Goal: Transaction & Acquisition: Purchase product/service

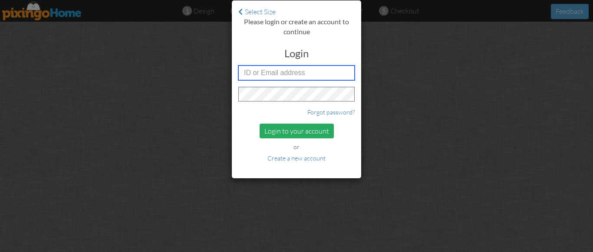
type input "[PERSON_NAME][EMAIL_ADDRESS][DOMAIN_NAME]"
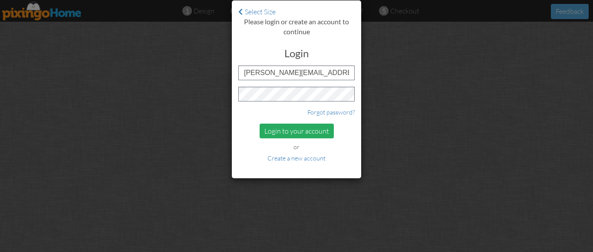
click at [291, 134] on div "Login to your account" at bounding box center [297, 131] width 74 height 15
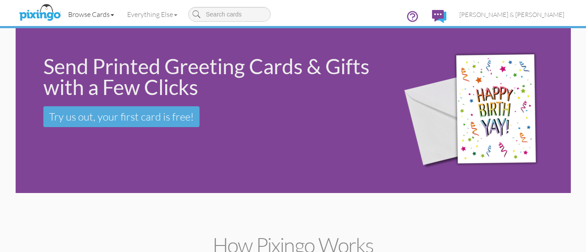
click at [88, 13] on link "Browse Cards" at bounding box center [91, 14] width 59 height 22
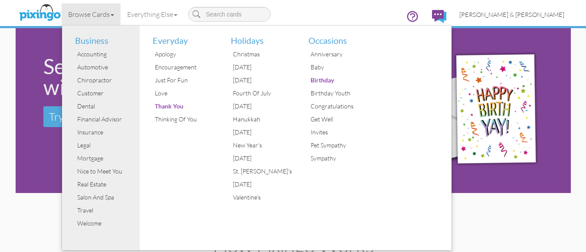
click at [536, 15] on span "[PERSON_NAME] & [PERSON_NAME]" at bounding box center [512, 14] width 105 height 7
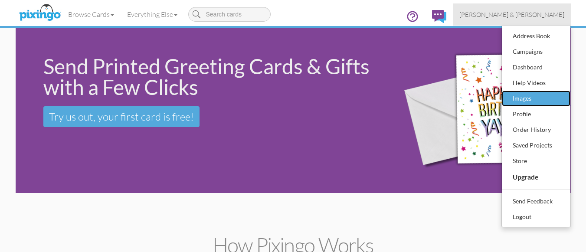
click at [525, 99] on div "Images" at bounding box center [536, 98] width 51 height 13
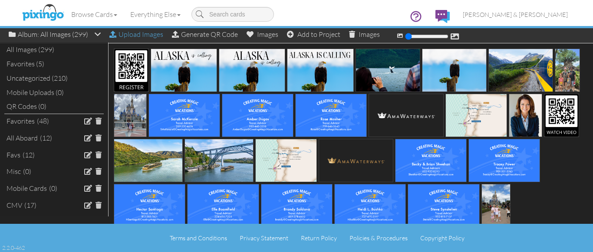
click at [137, 35] on div "Upload Images" at bounding box center [136, 34] width 54 height 13
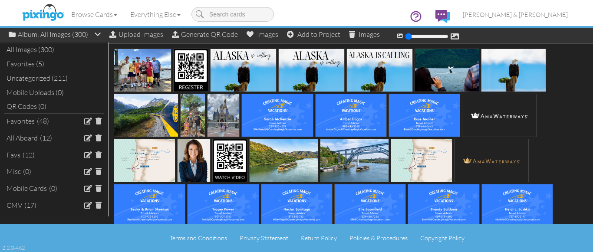
click at [115, 34] on div "Browse Cards Business Accounting Automotive Chiropractor Customer Dental Financ…" at bounding box center [296, 17] width 542 height 34
click at [142, 35] on div "Upload Images" at bounding box center [136, 34] width 54 height 13
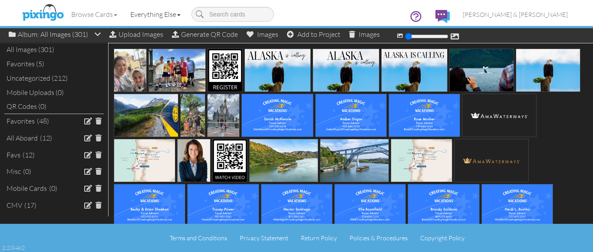
click at [151, 13] on link "Everything Else" at bounding box center [155, 14] width 63 height 22
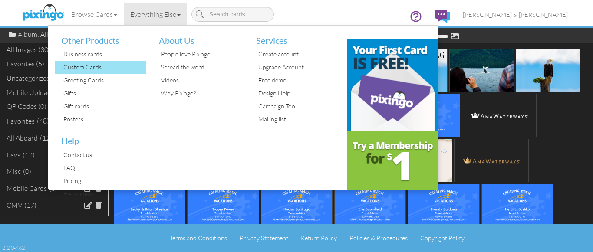
click at [78, 63] on div "Custom Cards" at bounding box center [103, 67] width 85 height 13
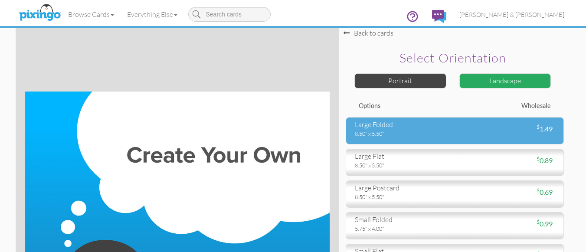
click at [384, 135] on div "8.50" x 5.50"" at bounding box center [402, 134] width 94 height 8
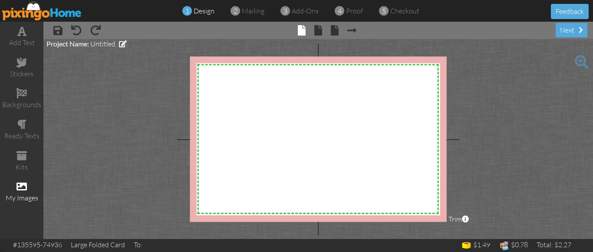
click at [24, 188] on span at bounding box center [21, 186] width 10 height 10
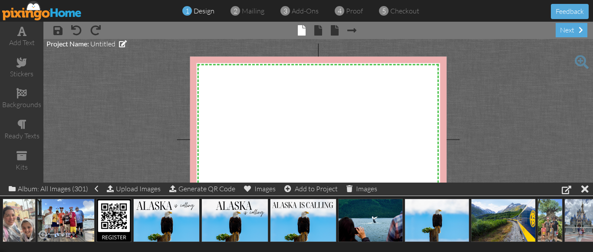
click at [65, 220] on img at bounding box center [66, 220] width 58 height 43
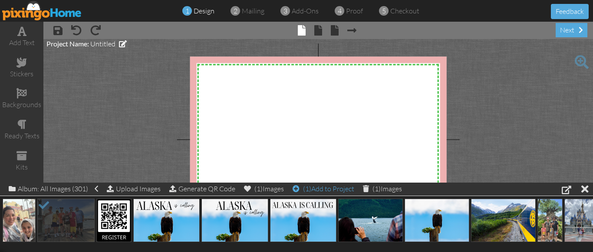
click at [326, 188] on div "(1) Add to Project" at bounding box center [323, 189] width 62 height 12
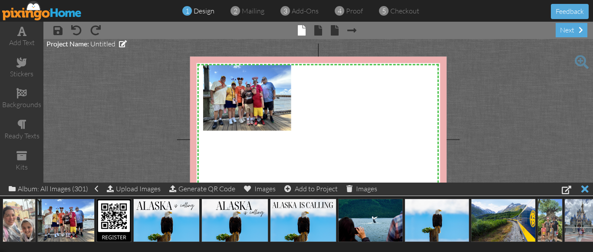
click at [584, 189] on div at bounding box center [584, 189] width 7 height 13
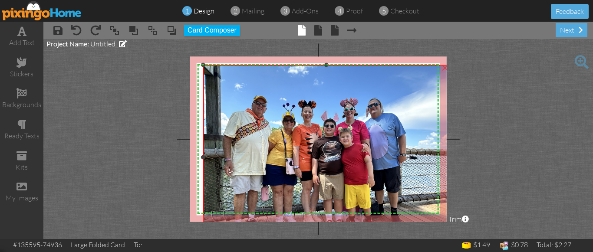
drag, startPoint x: 291, startPoint y: 130, endPoint x: 585, endPoint y: 250, distance: 317.5
click at [585, 239] on div "add text stickers backgrounds ready texts kits my images × save × undo × redo ×…" at bounding box center [296, 130] width 593 height 217
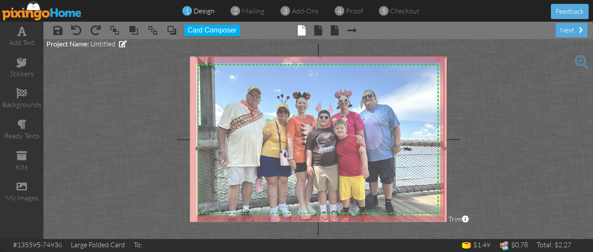
drag, startPoint x: 299, startPoint y: 85, endPoint x: 294, endPoint y: 76, distance: 10.4
click at [294, 76] on img at bounding box center [320, 148] width 247 height 185
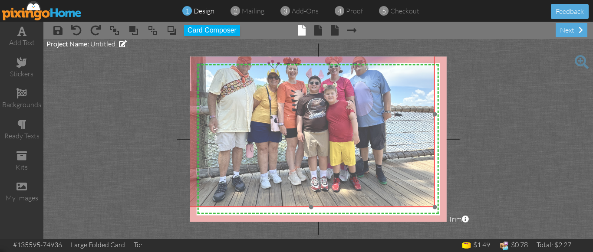
drag, startPoint x: 444, startPoint y: 220, endPoint x: 434, endPoint y: 186, distance: 35.6
click at [434, 186] on img at bounding box center [310, 114] width 247 height 185
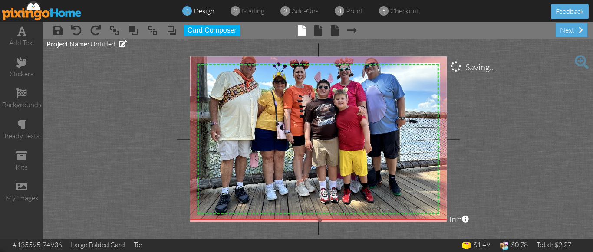
drag, startPoint x: 434, startPoint y: 207, endPoint x: 440, endPoint y: 220, distance: 14.4
click at [440, 220] on div "×" at bounding box center [319, 121] width 265 height 198
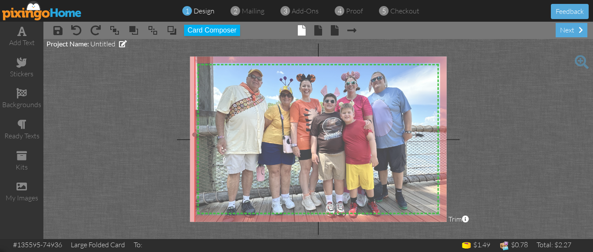
drag, startPoint x: 324, startPoint y: 140, endPoint x: 331, endPoint y: 152, distance: 14.2
click at [331, 153] on img at bounding box center [326, 135] width 265 height 198
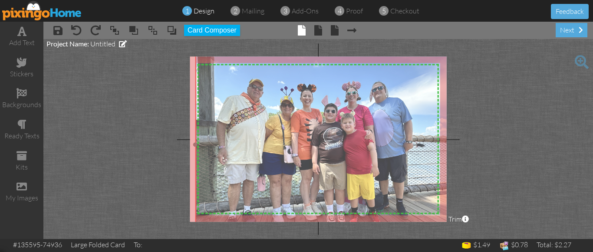
drag, startPoint x: 306, startPoint y: 125, endPoint x: 306, endPoint y: 135, distance: 10.4
click at [306, 135] on img at bounding box center [327, 145] width 265 height 198
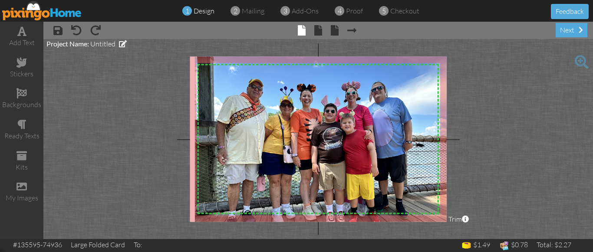
click at [482, 126] on project-studio-wrapper "X X X X X X X X X X X X X X X X X X X X X X X X X X X X X X X X X X X X X X X X…" at bounding box center [317, 139] width 549 height 200
click at [317, 30] on span at bounding box center [318, 30] width 8 height 10
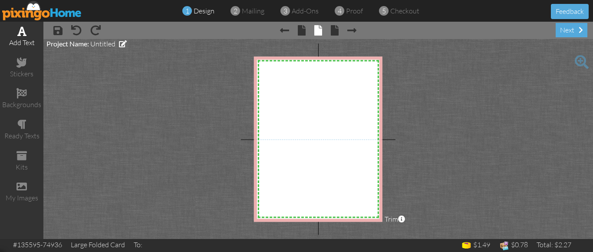
click at [19, 33] on span at bounding box center [21, 31] width 9 height 10
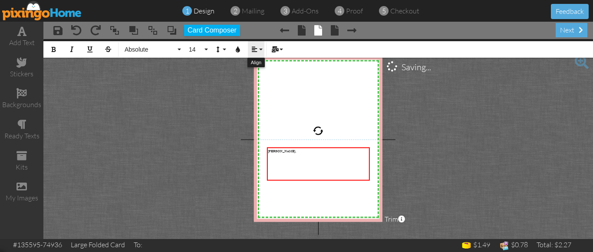
click at [253, 46] on icon "button" at bounding box center [254, 49] width 6 height 6
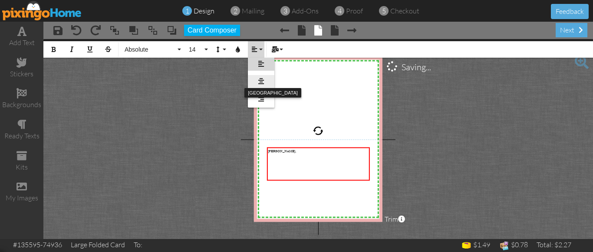
click at [264, 82] on link "[GEOGRAPHIC_DATA]" at bounding box center [261, 81] width 26 height 13
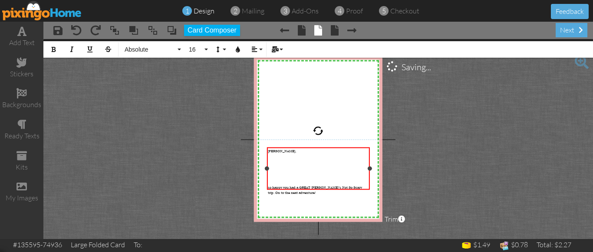
click at [271, 185] on span "so happy you had a GREAT [PERSON_NAME]’s Not So Scary trip. On to the next adve…" at bounding box center [315, 190] width 94 height 10
click at [295, 185] on span "We are so happy you had a GREAT [PERSON_NAME]’s Not So Scary trip. On to the ne…" at bounding box center [316, 190] width 96 height 10
click at [366, 185] on span "We are so happy that you had a GREAT [PERSON_NAME]’s Not So Scary trip. On to t…" at bounding box center [317, 190] width 99 height 10
click at [302, 185] on span "We are so happy that you had a GREAT [PERSON_NAME]’s Not So Scary [DATE] Party …" at bounding box center [317, 190] width 99 height 10
click at [269, 185] on span "We are so happy that you had a GREAT [PERSON_NAME]’s Not So Scary [DATE] Party …" at bounding box center [317, 193] width 99 height 16
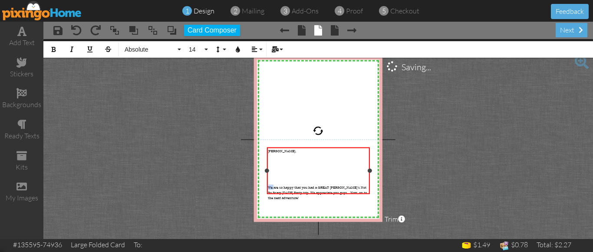
click at [269, 185] on span "We are so happy that you had a GREAT [PERSON_NAME]’s Not So Scary [DATE] Party …" at bounding box center [317, 193] width 99 height 16
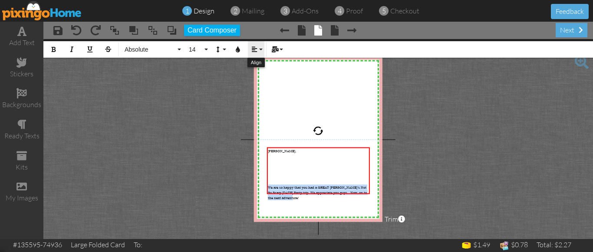
click at [252, 46] on icon "button" at bounding box center [254, 49] width 6 height 6
click at [260, 80] on icon at bounding box center [261, 81] width 6 height 7
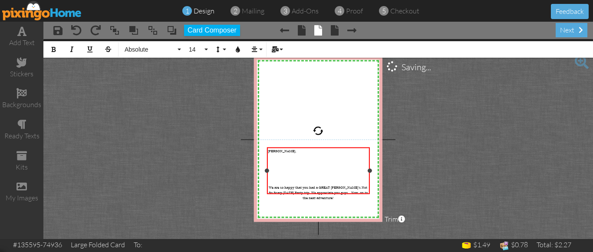
click at [336, 188] on p "We are so happy that you had a GREAT [PERSON_NAME]’s Not So Scary [DATE] Party …" at bounding box center [318, 193] width 101 height 16
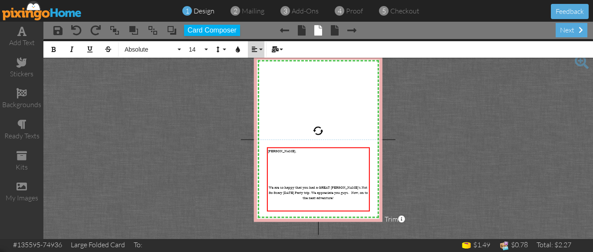
click at [260, 49] on button "Align" at bounding box center [256, 49] width 16 height 16
click at [266, 101] on link "Align Right" at bounding box center [261, 98] width 26 height 13
click at [430, 154] on project-studio-wrapper "X X X X X X X X X X X X X X X X X X X X X X X X X X X X X X X X X X X X X X X X…" at bounding box center [317, 139] width 549 height 200
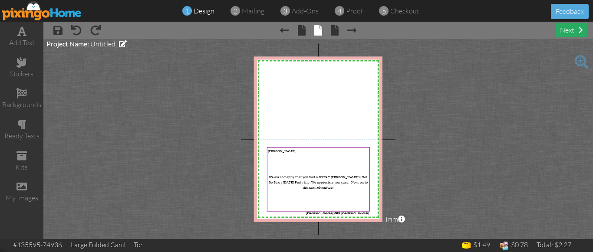
click at [573, 30] on div "next" at bounding box center [571, 30] width 32 height 14
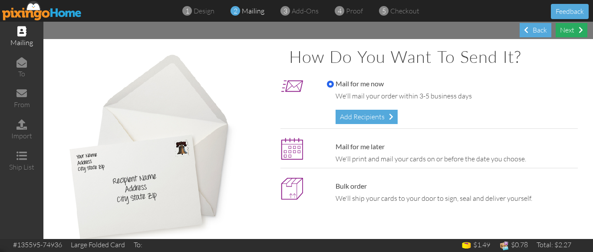
click at [570, 31] on div "Next" at bounding box center [571, 30] width 32 height 14
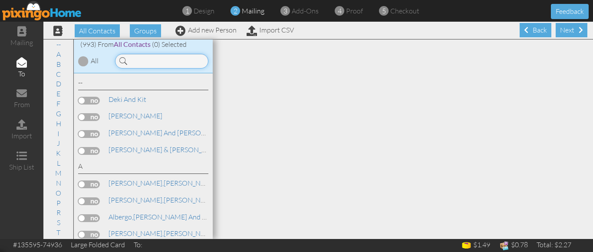
click at [143, 65] on input at bounding box center [161, 61] width 93 height 15
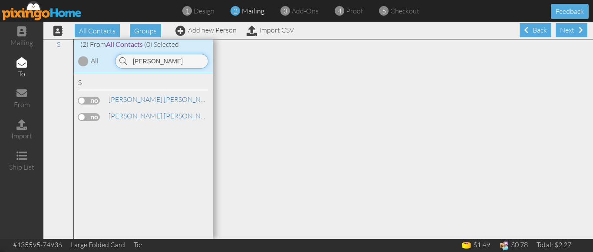
type input "[PERSON_NAME]"
click at [81, 117] on label at bounding box center [89, 117] width 22 height 8
click at [0, 0] on input "checkbox" at bounding box center [0, 0] width 0 height 0
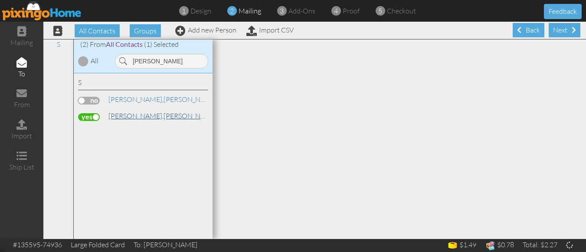
click at [138, 116] on link "[PERSON_NAME]" at bounding box center [163, 116] width 111 height 10
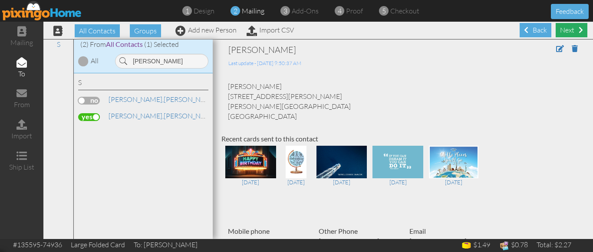
click at [563, 30] on div "Next" at bounding box center [571, 30] width 32 height 14
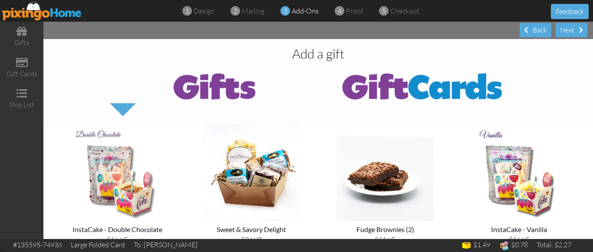
click at [563, 30] on div "Next" at bounding box center [571, 30] width 32 height 14
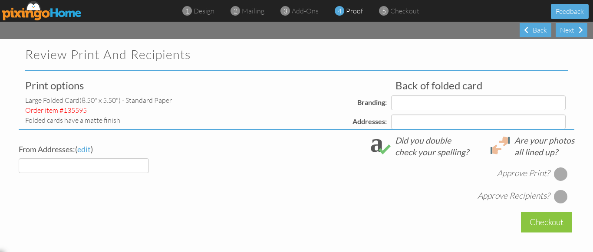
select select "object:4853"
select select "object:4856"
select select "object:4860"
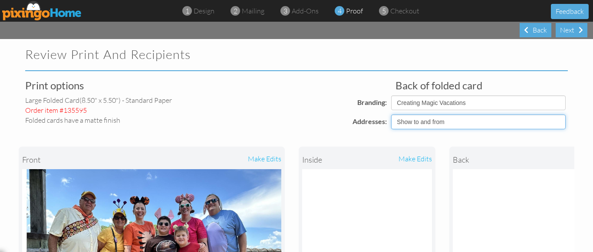
click at [477, 122] on select "Show to and from Show from only Hide to and from" at bounding box center [478, 122] width 174 height 15
select select "object:4854"
click at [391, 115] on select "Show to and from Show from only Hide to and from" at bounding box center [478, 122] width 174 height 15
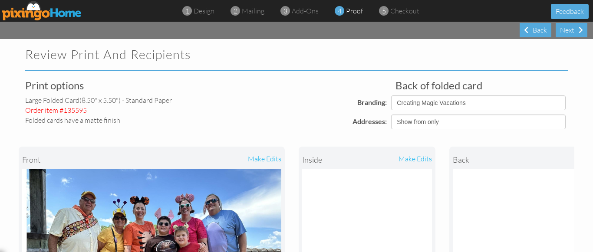
click at [319, 134] on div "front make edits inside make edits back" at bounding box center [296, 242] width 555 height 227
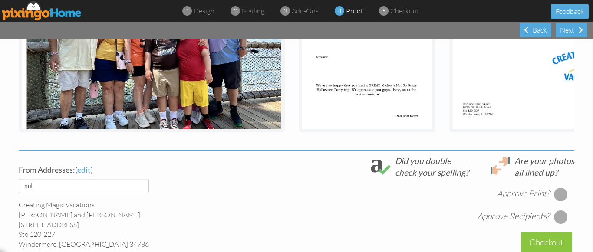
scroll to position [243, 0]
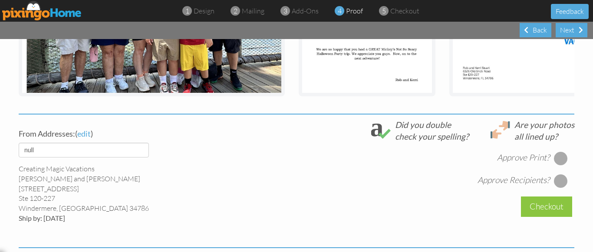
click at [555, 164] on div at bounding box center [561, 158] width 14 height 14
click at [556, 186] on div at bounding box center [561, 181] width 14 height 14
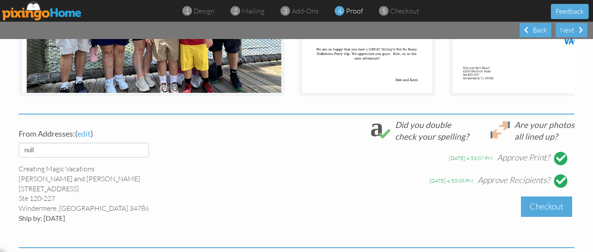
click at [542, 214] on div "Checkout" at bounding box center [546, 207] width 51 height 20
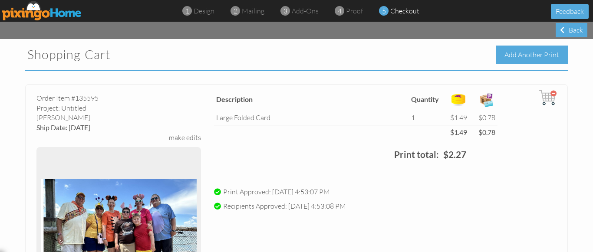
click at [523, 54] on div "Add Another Print" at bounding box center [532, 55] width 72 height 19
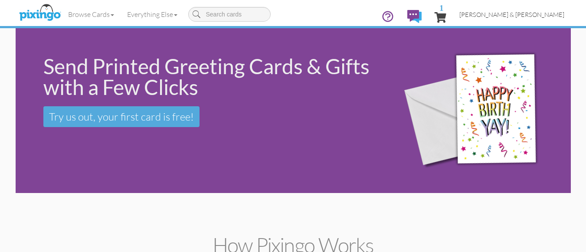
click at [531, 14] on span "[PERSON_NAME] & [PERSON_NAME]" at bounding box center [512, 14] width 105 height 7
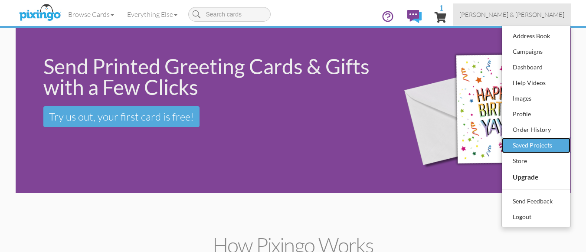
click at [542, 147] on div "Saved Projects" at bounding box center [536, 145] width 51 height 13
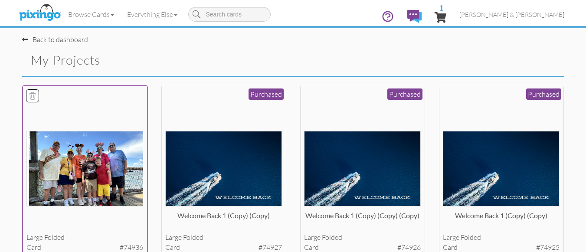
click at [92, 168] on img at bounding box center [84, 168] width 117 height 75
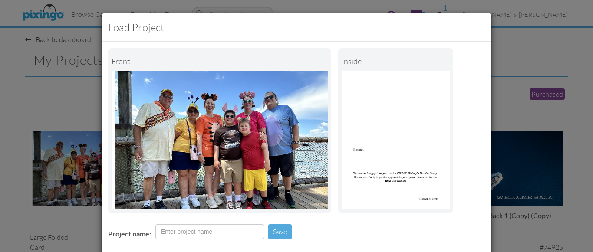
click at [322, 236] on div "Project name: Save" at bounding box center [297, 233] width 390 height 30
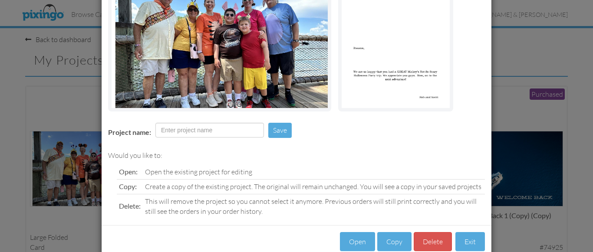
scroll to position [121, 0]
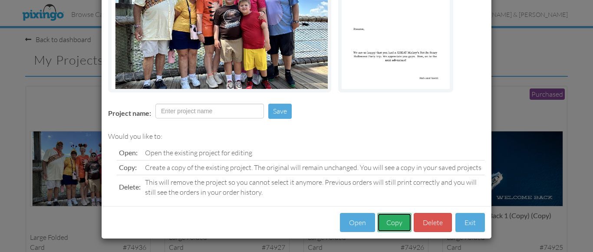
click at [391, 222] on button "Copy" at bounding box center [394, 223] width 34 height 20
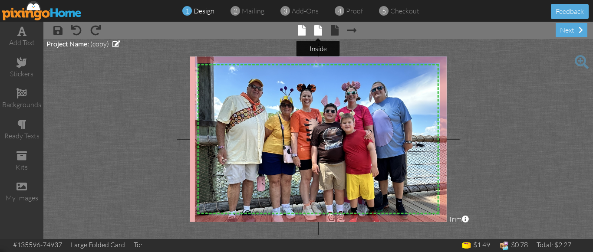
click at [316, 30] on span at bounding box center [318, 30] width 8 height 10
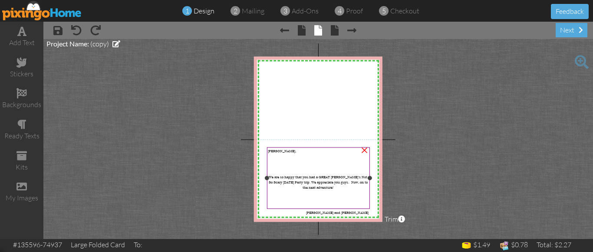
click at [273, 150] on span "[PERSON_NAME]," at bounding box center [282, 150] width 28 height 5
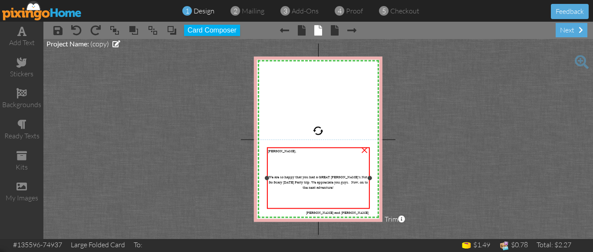
click at [273, 150] on span "[PERSON_NAME]," at bounding box center [282, 150] width 28 height 5
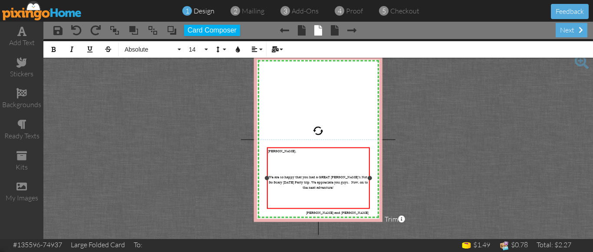
click at [273, 150] on span "[PERSON_NAME]," at bounding box center [282, 150] width 28 height 5
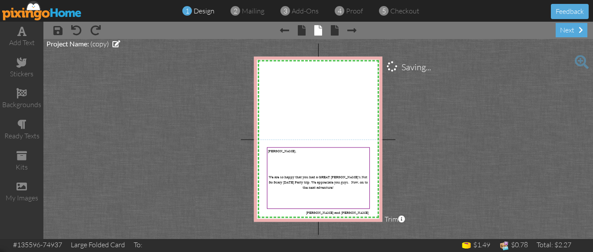
click at [432, 164] on project-studio-wrapper "X X X X X X X X X X X X X X X X X X X X X X X X X X X X X X X X X X X X X X X X…" at bounding box center [317, 139] width 549 height 200
click at [570, 28] on div "next" at bounding box center [571, 30] width 32 height 14
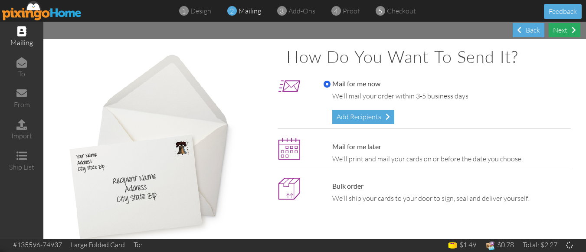
click at [564, 30] on div "Next" at bounding box center [565, 30] width 32 height 14
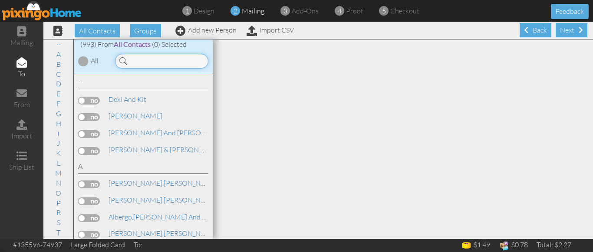
click at [154, 61] on input at bounding box center [161, 61] width 93 height 15
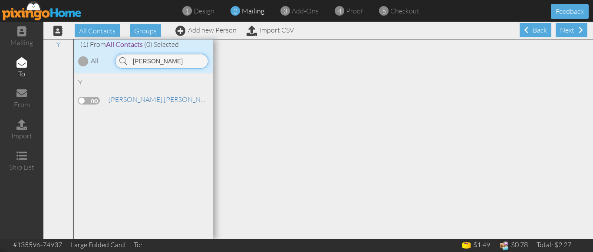
type input "[PERSON_NAME]"
click at [83, 101] on label at bounding box center [89, 101] width 22 height 8
click at [0, 0] on input "checkbox" at bounding box center [0, 0] width 0 height 0
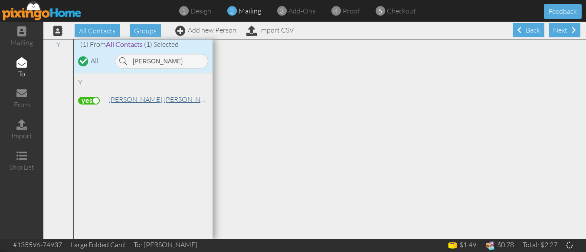
click at [123, 98] on span "[PERSON_NAME]," at bounding box center [135, 99] width 55 height 9
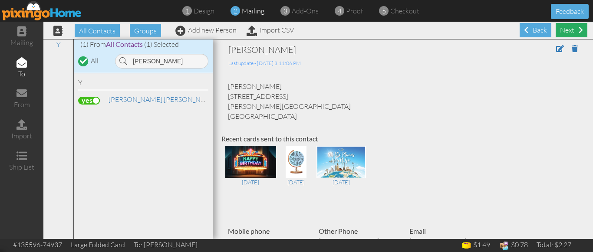
click at [565, 31] on div "Next" at bounding box center [571, 30] width 32 height 14
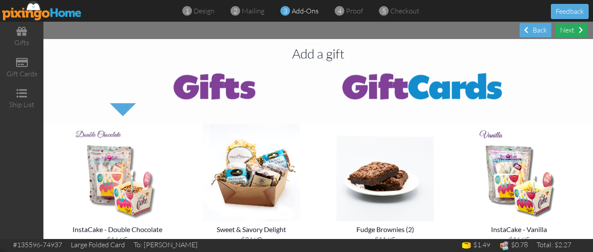
click at [565, 29] on div "Next" at bounding box center [571, 30] width 32 height 14
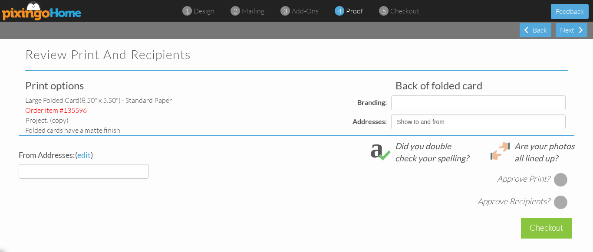
select select "object:8098"
select select "object:8094"
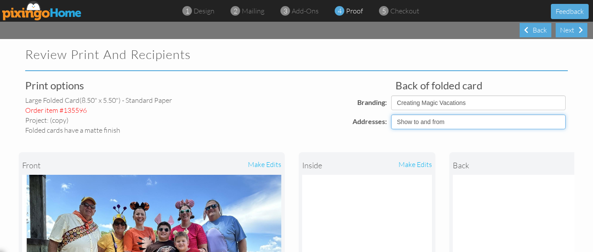
click at [439, 124] on select "Show to and from Show from only Hide to and from" at bounding box center [478, 122] width 174 height 15
select select "object:8091"
click at [391, 115] on select "Show to and from Show from only Hide to and from" at bounding box center [478, 122] width 174 height 15
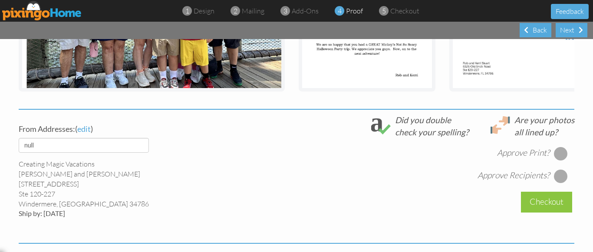
scroll to position [260, 0]
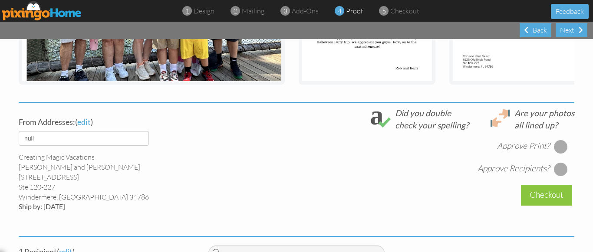
click at [557, 154] on div at bounding box center [561, 147] width 14 height 14
click at [555, 173] on div at bounding box center [561, 169] width 14 height 14
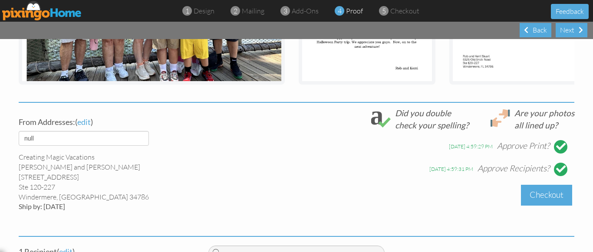
click at [545, 203] on div "Checkout" at bounding box center [546, 195] width 51 height 20
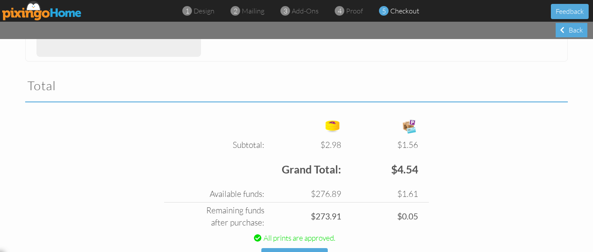
scroll to position [540, 0]
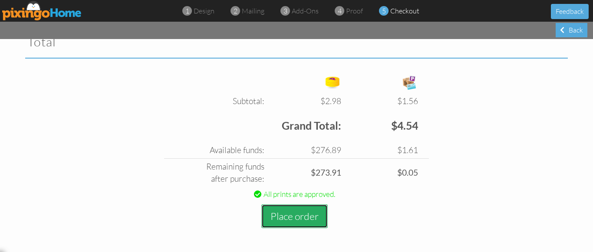
click at [297, 220] on button "Place order" at bounding box center [294, 216] width 66 height 24
